Goal: Transaction & Acquisition: Purchase product/service

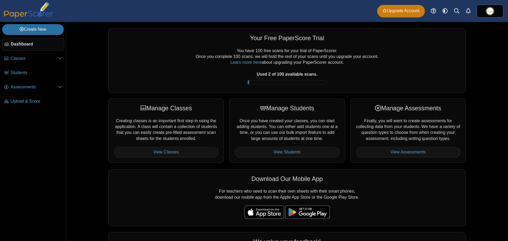
click at [396, 9] on span "Upgrade Account" at bounding box center [401, 11] width 37 height 6
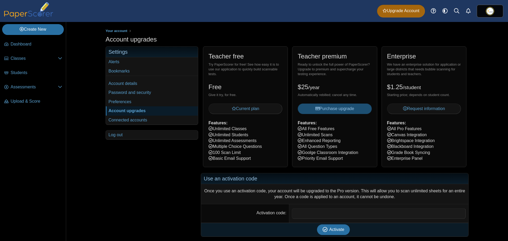
click at [355, 107] on button "Purchase upgrade" at bounding box center [335, 108] width 74 height 11
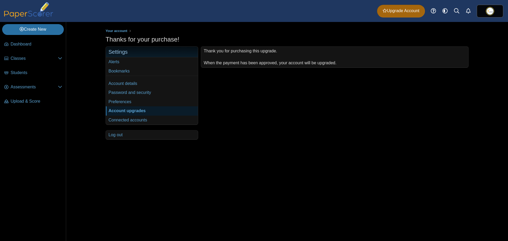
click at [297, 172] on div "Your account Thanks for your purchase!" at bounding box center [287, 131] width 397 height 219
drag, startPoint x: 316, startPoint y: 174, endPoint x: 299, endPoint y: 171, distance: 17.8
click at [299, 171] on div "Your account Thanks for your purchase!" at bounding box center [287, 131] width 397 height 219
click at [22, 56] on span "Classes" at bounding box center [34, 59] width 47 height 6
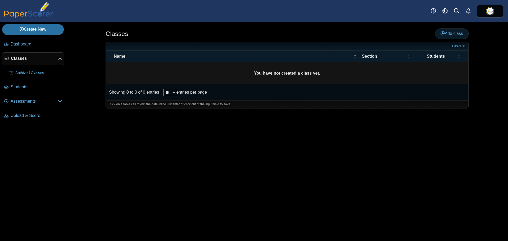
click at [454, 34] on span "Add class" at bounding box center [452, 33] width 22 height 4
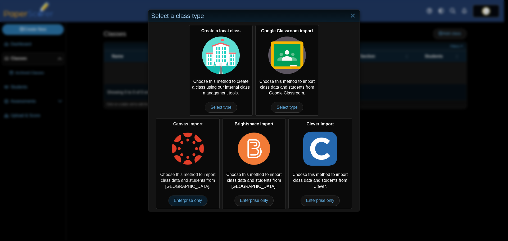
click at [182, 198] on span "Enterprise only" at bounding box center [187, 200] width 39 height 11
click at [180, 200] on span "Enterprise only" at bounding box center [187, 200] width 39 height 11
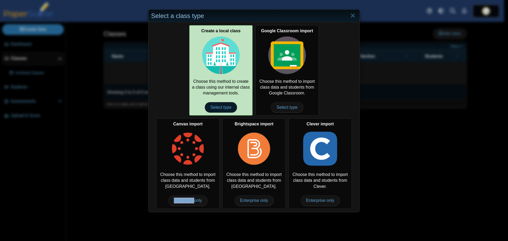
click at [221, 111] on span "Select type" at bounding box center [221, 107] width 32 height 11
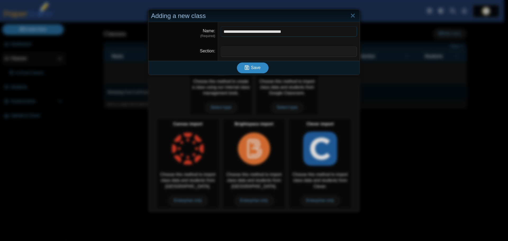
type input "**********"
click at [250, 72] on button "Save" at bounding box center [253, 67] width 32 height 11
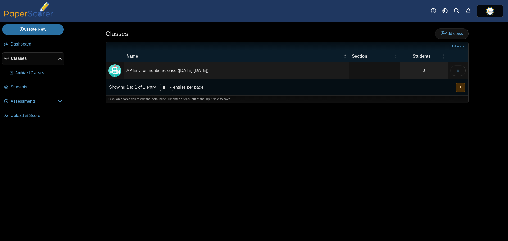
click at [220, 147] on div "Classes Add class Filters 0" at bounding box center [287, 131] width 397 height 219
click at [454, 34] on span "Add class" at bounding box center [452, 33] width 22 height 4
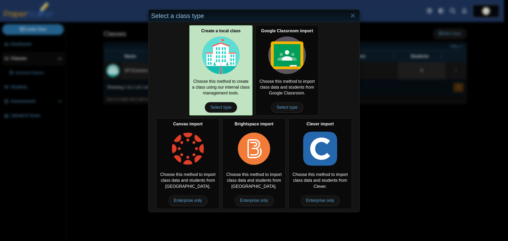
click at [214, 92] on div "Create a local class Choose this method to create a class using our internal cl…" at bounding box center [221, 70] width 64 height 90
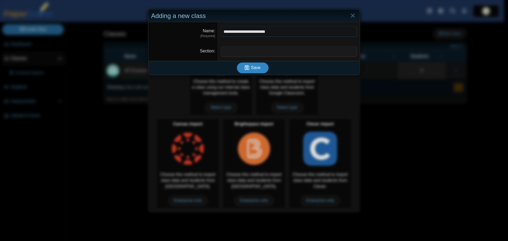
type input "**********"
click at [255, 69] on span "Save" at bounding box center [256, 67] width 10 height 4
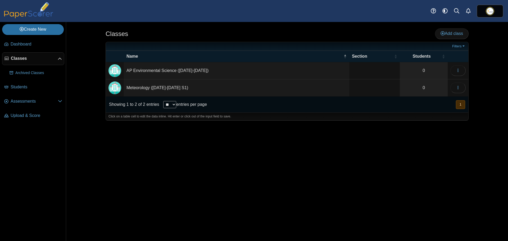
click at [262, 171] on div "Classes Add class Filters 0" at bounding box center [287, 131] width 397 height 219
drag, startPoint x: 262, startPoint y: 171, endPoint x: 197, endPoint y: 163, distance: 65.3
click at [252, 171] on div "Classes Add class Filters 0" at bounding box center [287, 131] width 397 height 219
